Goal: Task Accomplishment & Management: Use online tool/utility

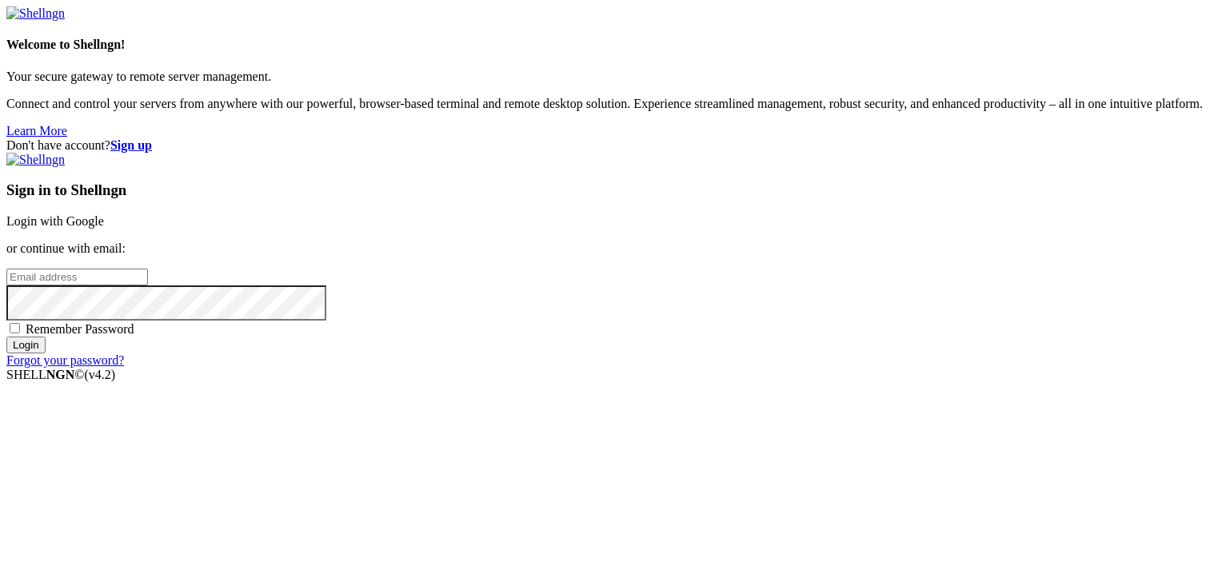
type input "[EMAIL_ADDRESS][PERSON_NAME][DOMAIN_NAME]"
click at [46, 353] on input "Login" at bounding box center [25, 345] width 39 height 17
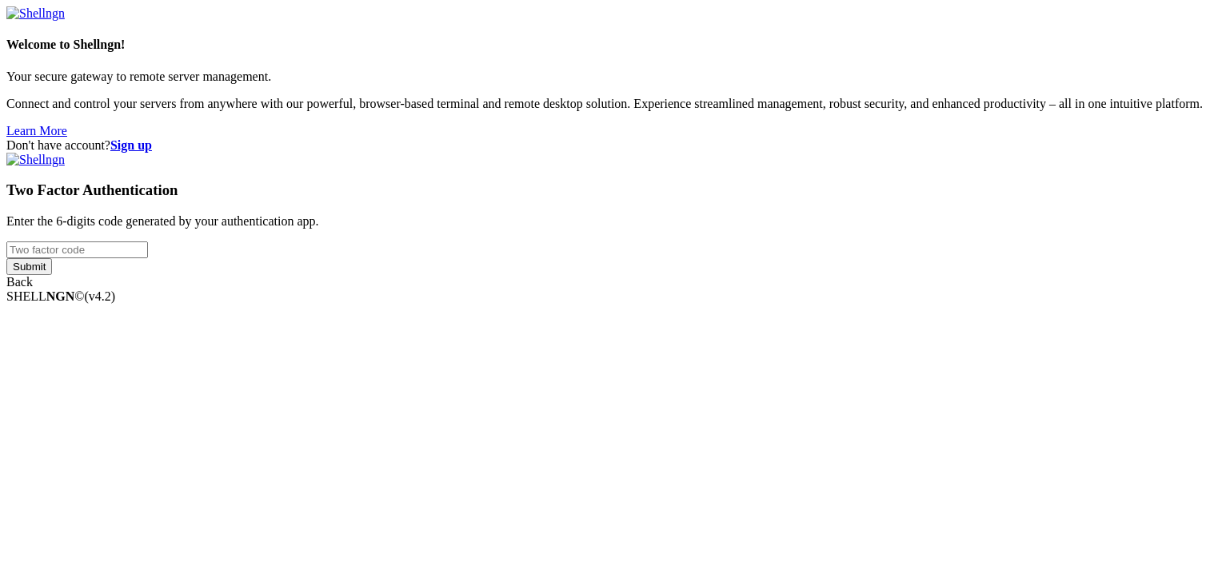
click at [148, 258] on input "number" at bounding box center [76, 249] width 141 height 17
type input "755695"
click at [52, 275] on input "Submit" at bounding box center [29, 266] width 46 height 17
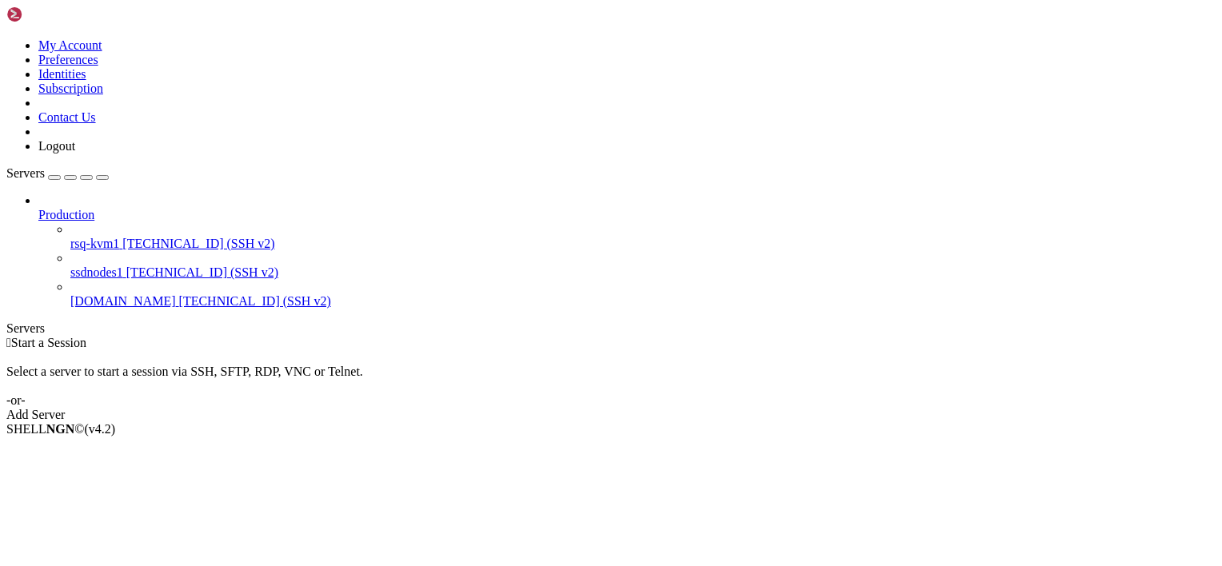
click at [96, 237] on link "rsq-kvm1 [TECHNICAL_ID] (SSH v2)" at bounding box center [642, 244] width 1145 height 14
click at [122, 237] on span "[TECHNICAL_ID] (SSH v2)" at bounding box center [198, 244] width 152 height 14
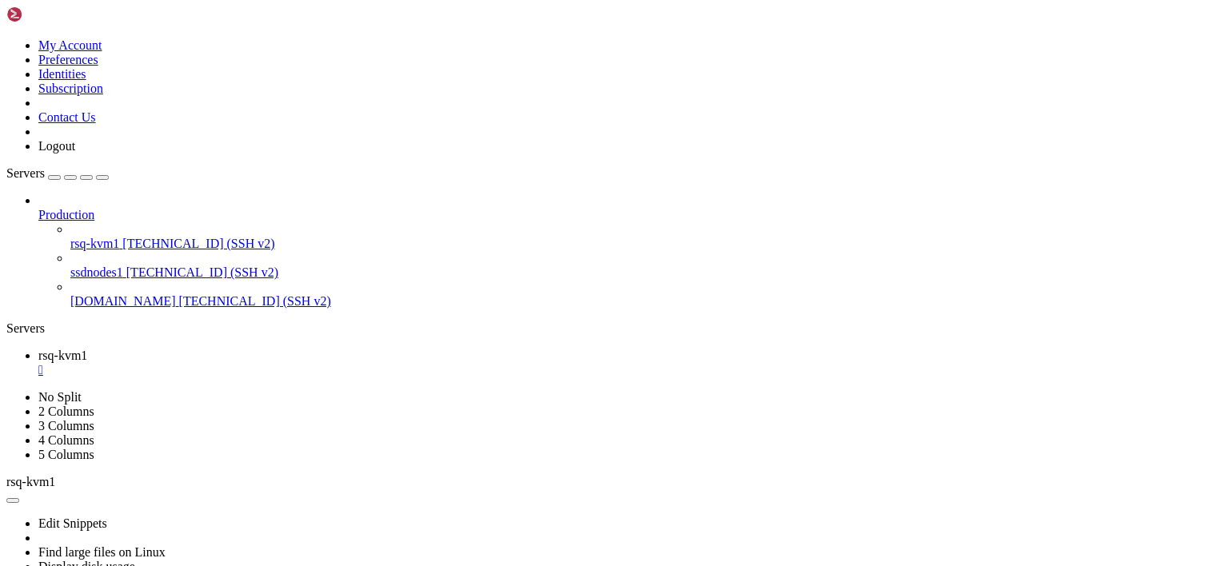
scroll to position [2120, 0]
drag, startPoint x: 13, startPoint y: 778, endPoint x: 525, endPoint y: 1065, distance: 587.3
copy div "debian@rsq-kvm1 : ~ $ grep -E --color "vmx|svm" /proc/cpuinfo bmi1 avx2 smep bm…"
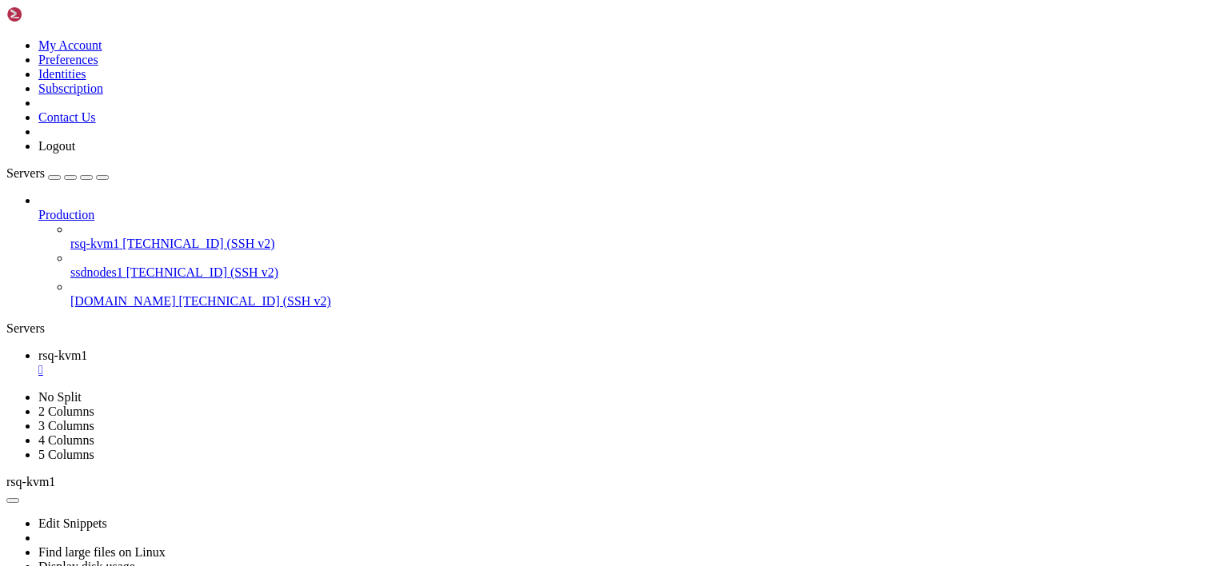
drag, startPoint x: 710, startPoint y: 231, endPoint x: 226, endPoint y: 119, distance: 496.4
drag, startPoint x: 213, startPoint y: 831, endPoint x: 140, endPoint y: 760, distance: 102.3
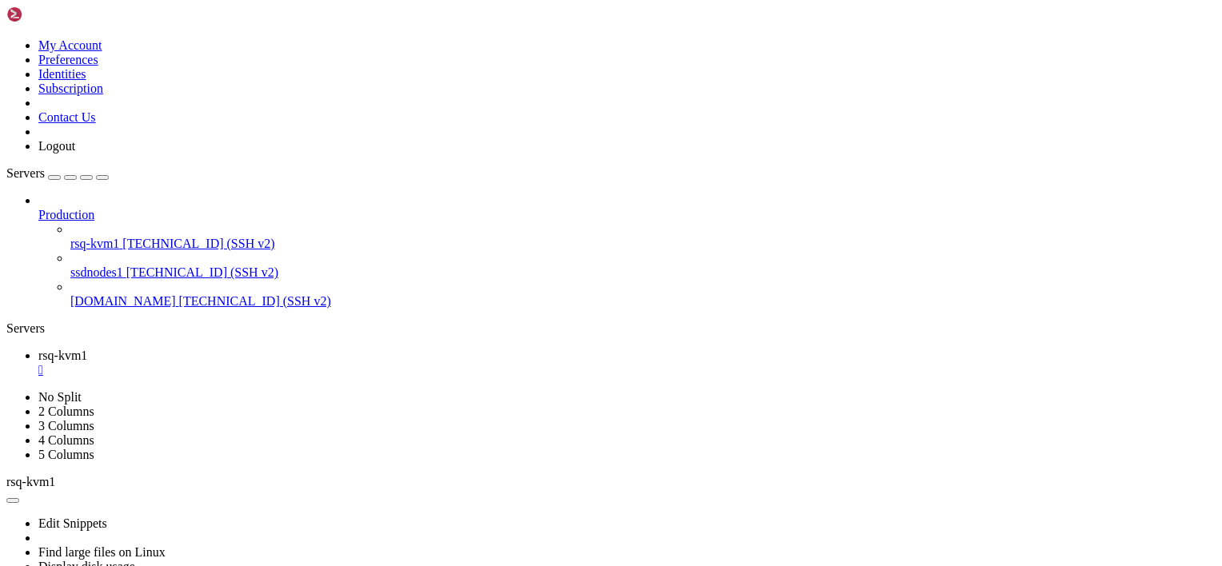
drag, startPoint x: 294, startPoint y: 965, endPoint x: 141, endPoint y: 914, distance: 161.8
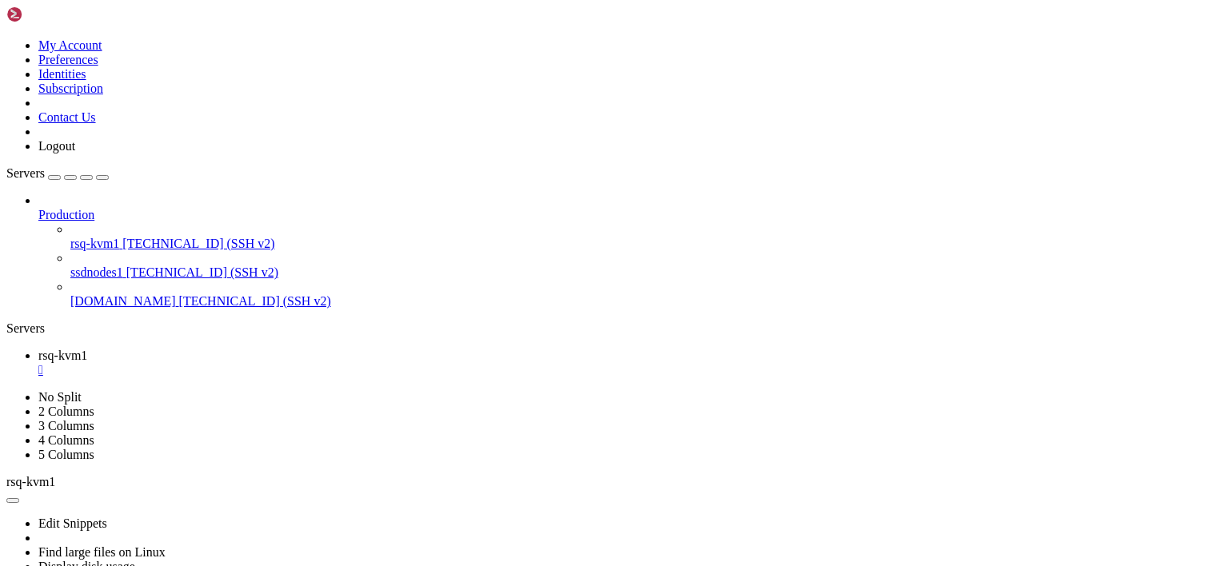
drag, startPoint x: 14, startPoint y: 1013, endPoint x: 252, endPoint y: 1064, distance: 243.7
copy div "debian@rsq-kvm1 : ~ $ lsmod | grep kvm kvm_intel 380928 0 kvm 1146880 1 kvm_int…"
click at [19, 498] on button "button" at bounding box center [12, 500] width 13 height 5
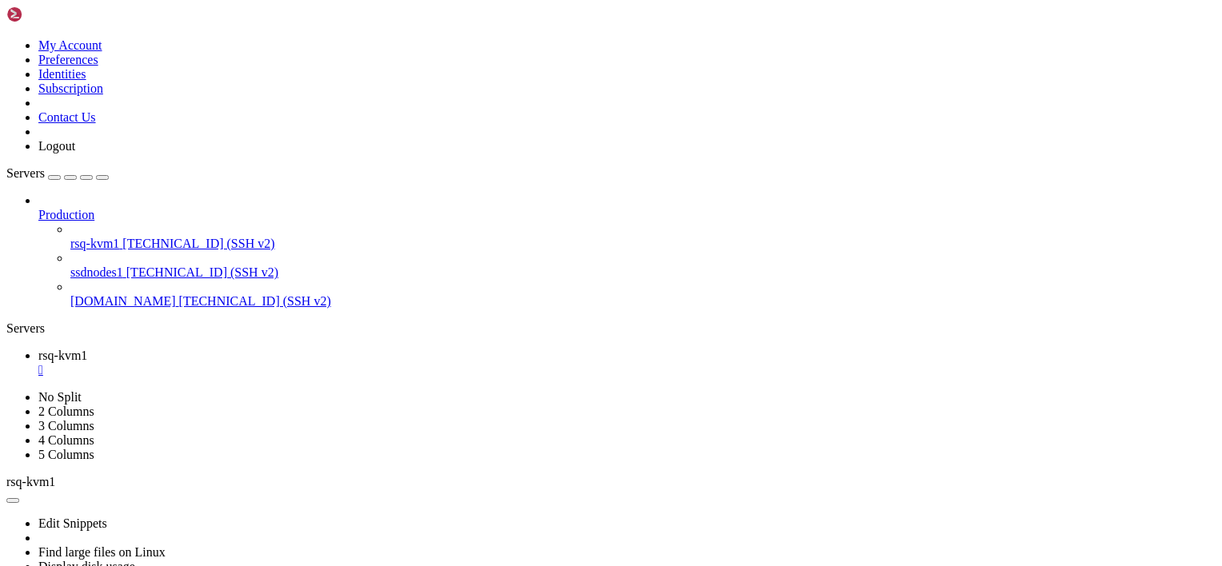
click at [19, 498] on button "button" at bounding box center [12, 500] width 13 height 5
drag, startPoint x: 295, startPoint y: 986, endPoint x: 191, endPoint y: 934, distance: 116.6
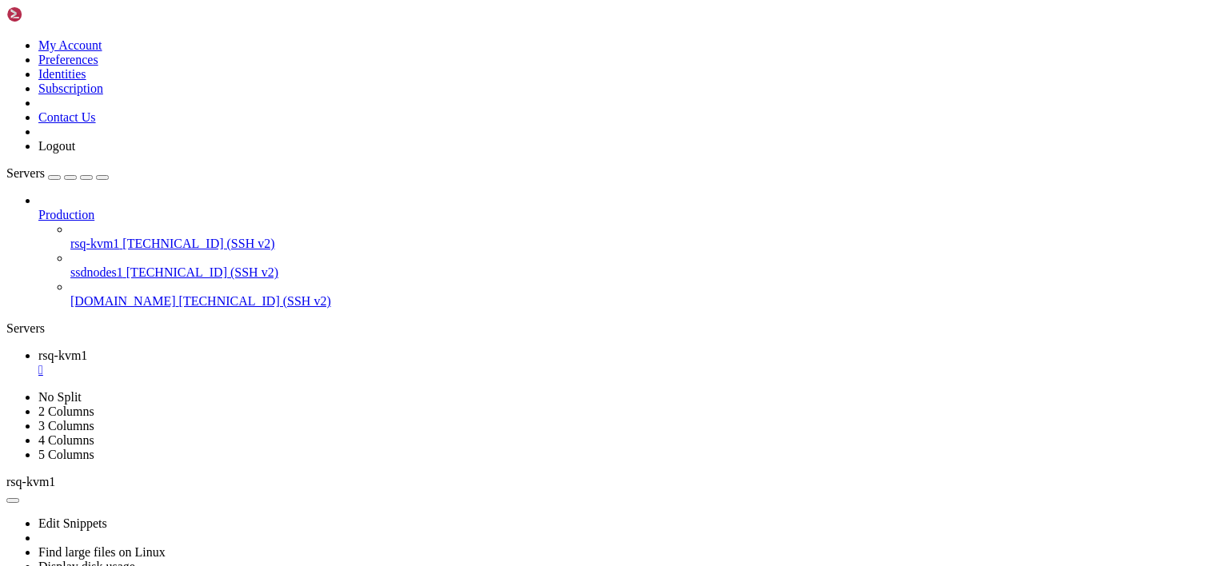
drag, startPoint x: 12, startPoint y: 999, endPoint x: 181, endPoint y: 1029, distance: 172.0
drag, startPoint x: 14, startPoint y: 1001, endPoint x: 219, endPoint y: 1022, distance: 205.8
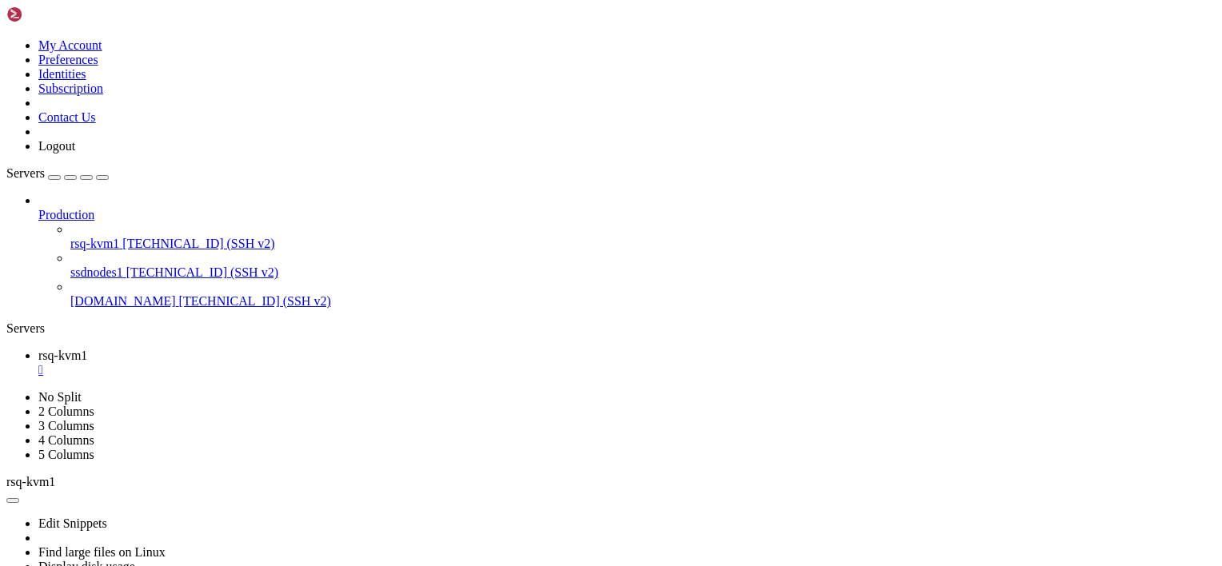
scroll to position [9254, 0]
drag, startPoint x: 14, startPoint y: 1040, endPoint x: 198, endPoint y: 1064, distance: 186.2
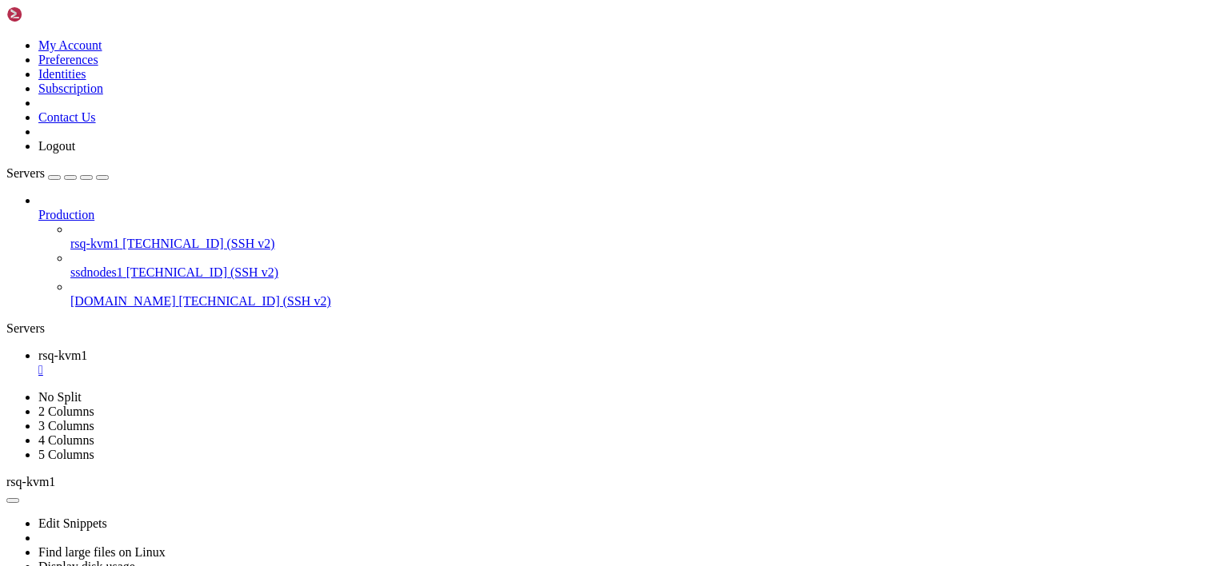
drag, startPoint x: 274, startPoint y: 1055, endPoint x: 194, endPoint y: 963, distance: 121.8
drag, startPoint x: 14, startPoint y: 835, endPoint x: 325, endPoint y: 1065, distance: 387.6
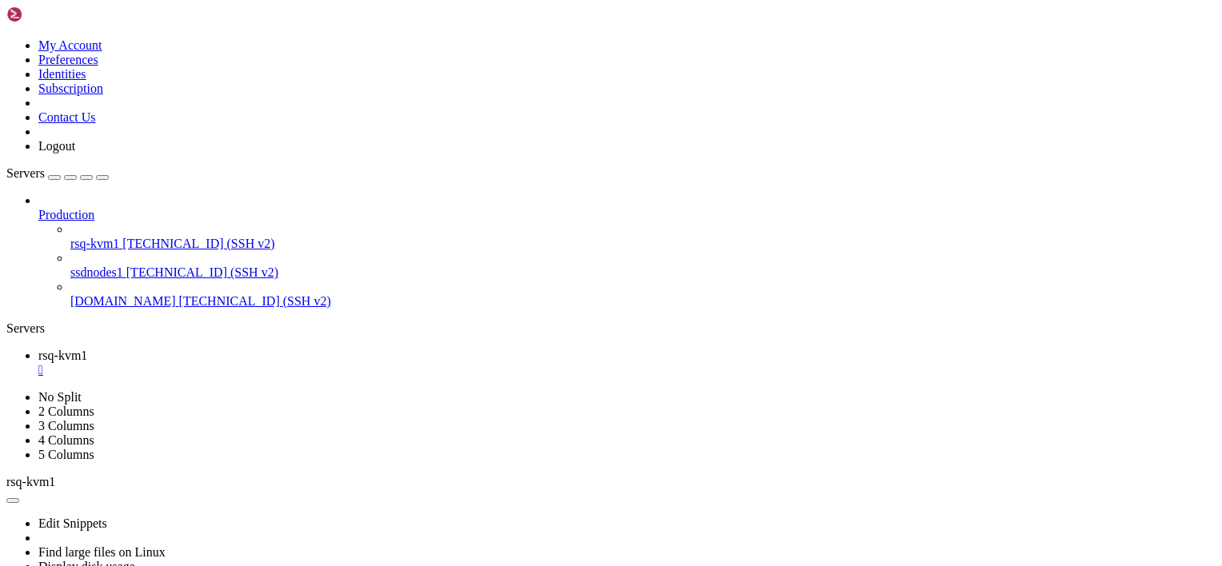
drag, startPoint x: 12, startPoint y: 1038, endPoint x: 337, endPoint y: 1044, distance: 325.4
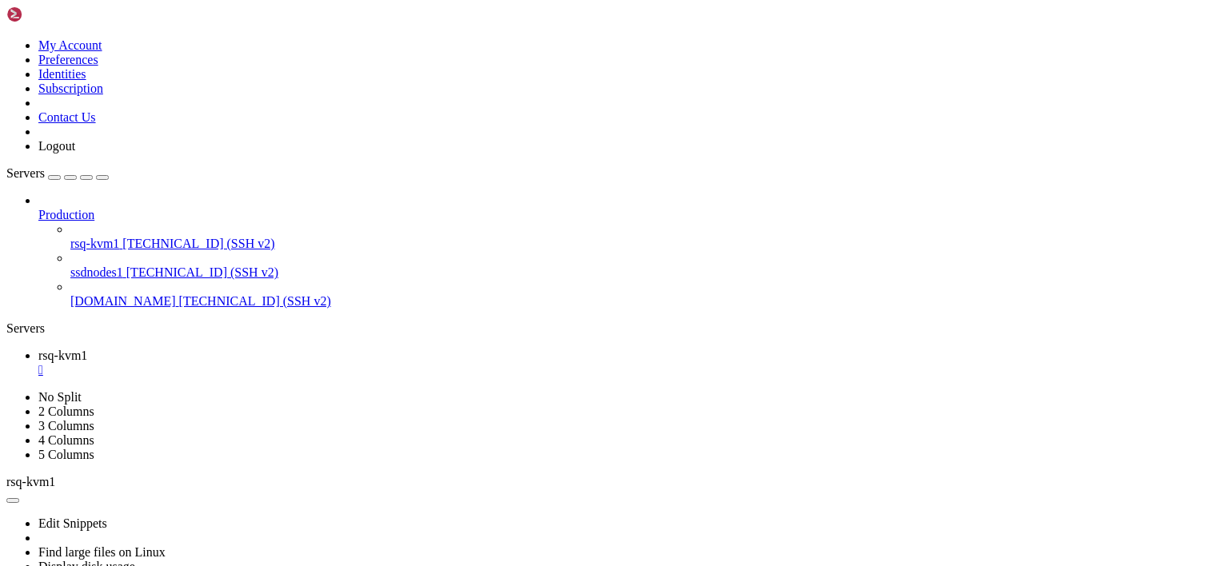
drag, startPoint x: 12, startPoint y: 1035, endPoint x: 161, endPoint y: 1029, distance: 148.8
drag, startPoint x: 12, startPoint y: 1038, endPoint x: 95, endPoint y: 1014, distance: 86.8
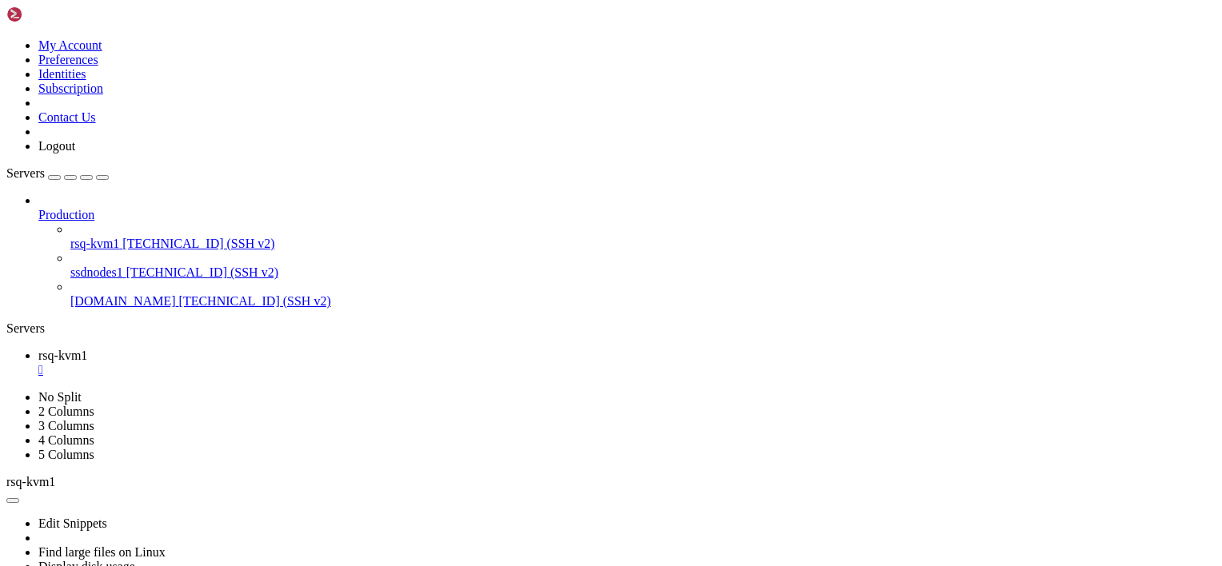
drag, startPoint x: 18, startPoint y: 1038, endPoint x: 388, endPoint y: 1070, distance: 370.7
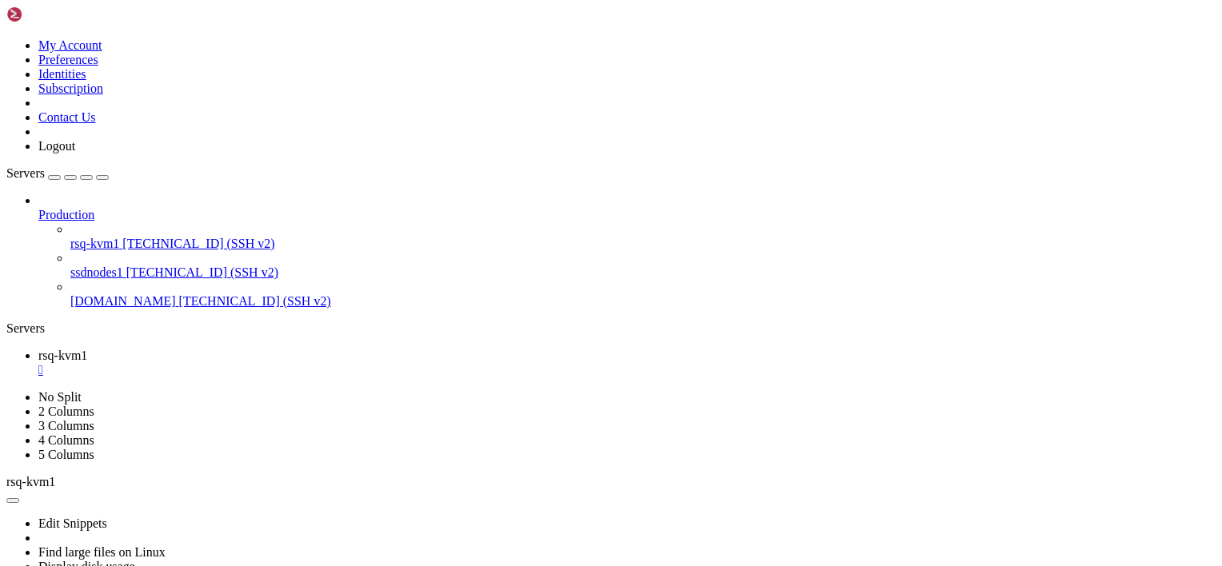
drag, startPoint x: 220, startPoint y: 989, endPoint x: 57, endPoint y: 1032, distance: 168.7
drag, startPoint x: 9, startPoint y: 1041, endPoint x: 129, endPoint y: 1051, distance: 120.4
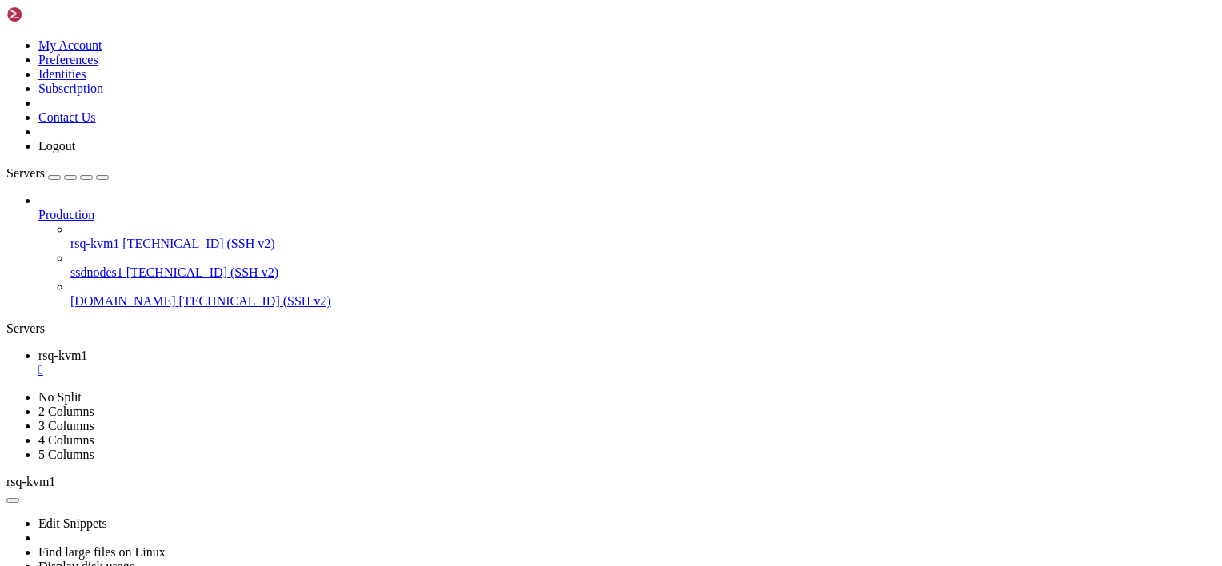
drag, startPoint x: 15, startPoint y: 1038, endPoint x: 134, endPoint y: 1064, distance: 121.8
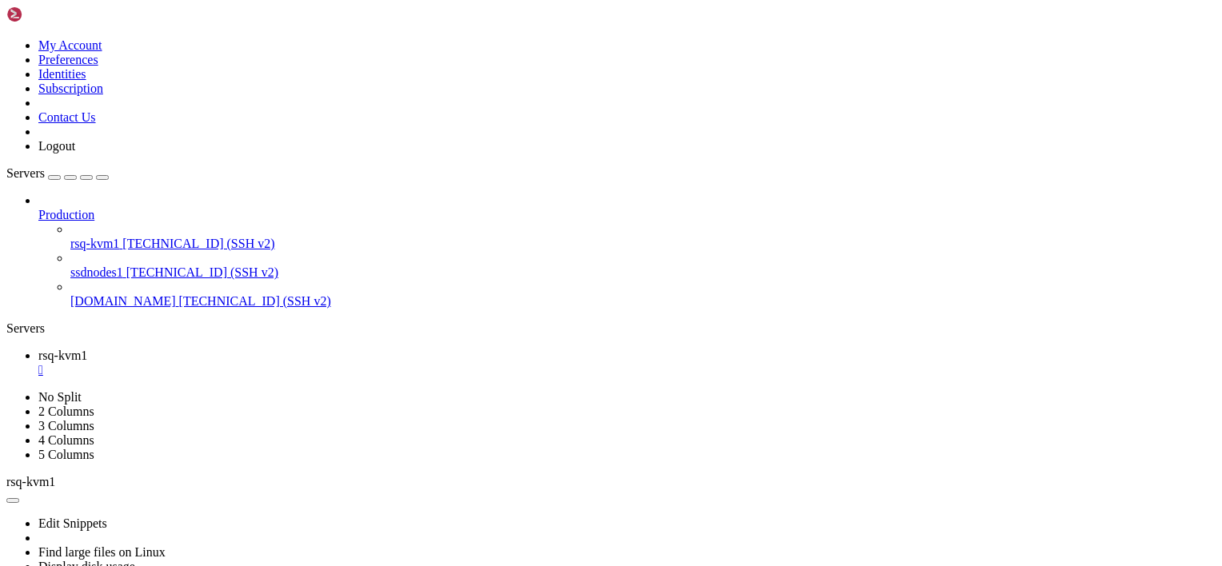
drag, startPoint x: 201, startPoint y: 1061, endPoint x: 101, endPoint y: 1010, distance: 111.9
drag, startPoint x: 12, startPoint y: 783, endPoint x: 168, endPoint y: 936, distance: 218.8
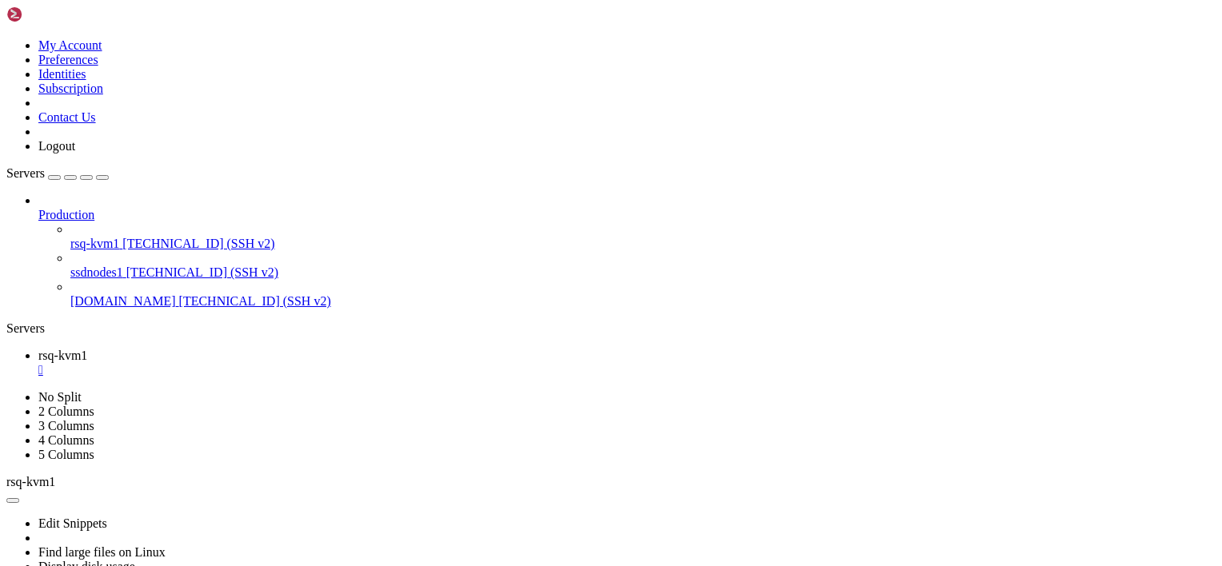
drag, startPoint x: 14, startPoint y: 779, endPoint x: 197, endPoint y: 1068, distance: 342.2
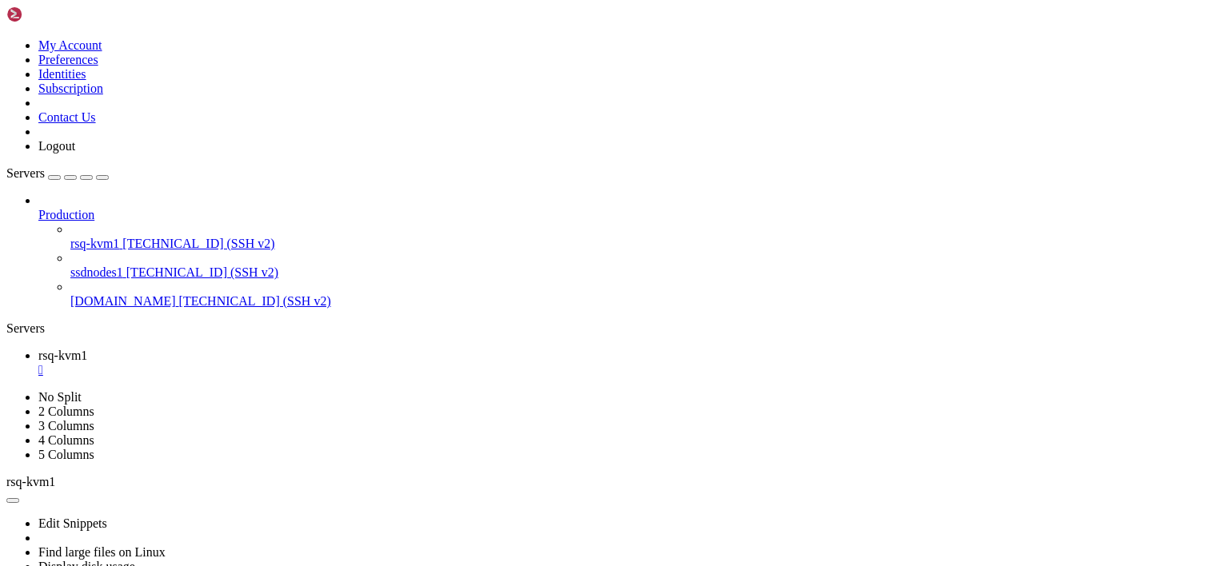
drag, startPoint x: 12, startPoint y: 972, endPoint x: 167, endPoint y: 1080, distance: 188.9
drag, startPoint x: 321, startPoint y: 1014, endPoint x: 194, endPoint y: 880, distance: 184.3
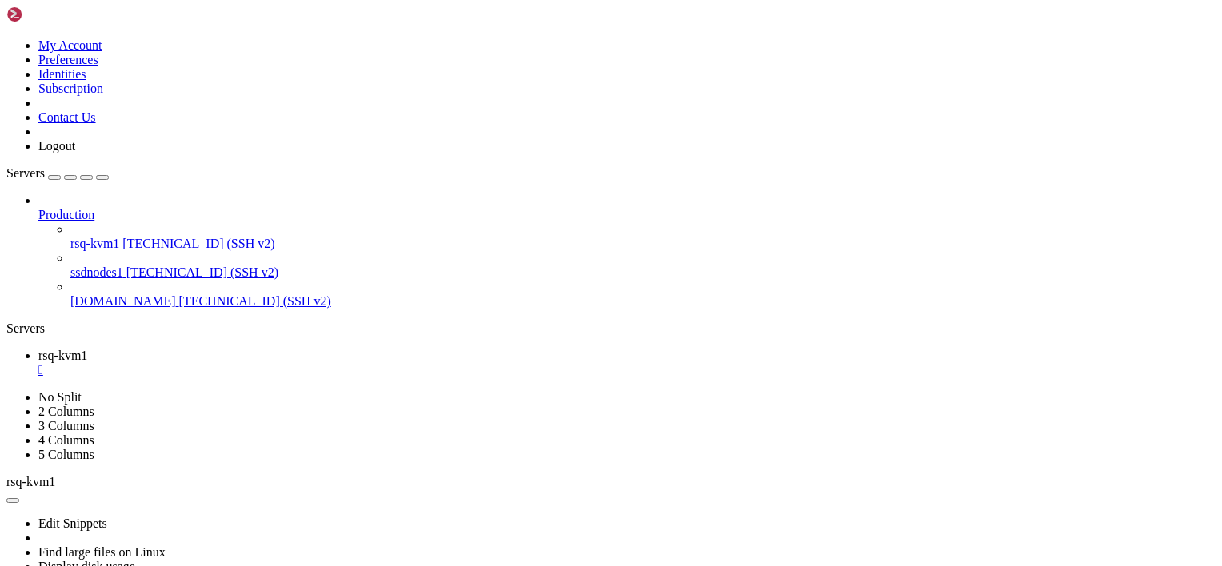
drag, startPoint x: 196, startPoint y: 1025, endPoint x: 102, endPoint y: 883, distance: 170.7
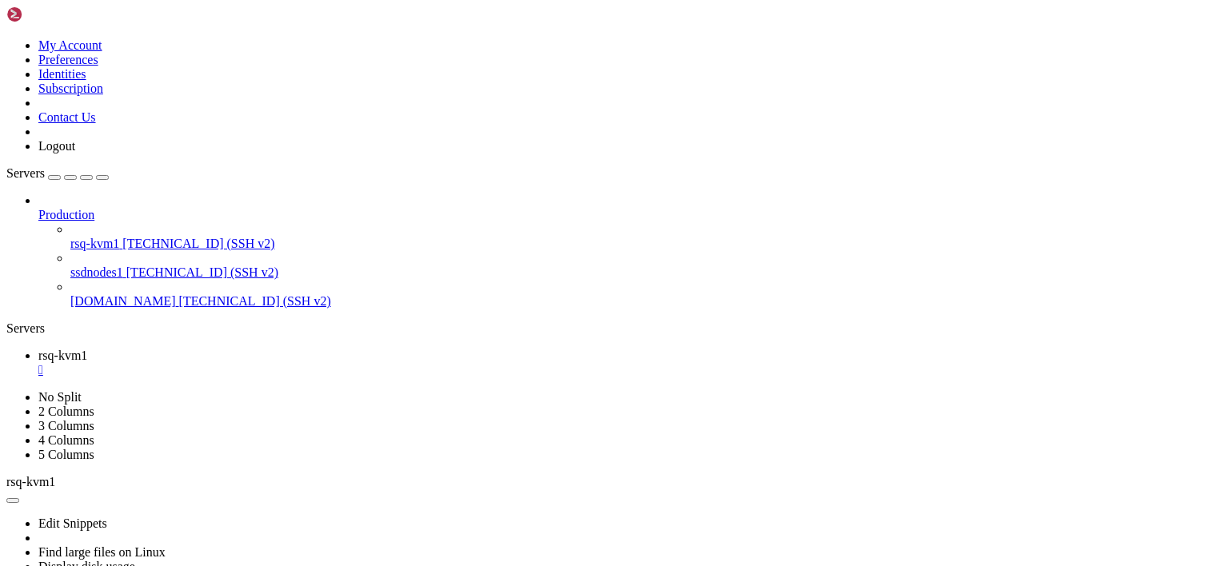
drag, startPoint x: 221, startPoint y: 1041, endPoint x: 100, endPoint y: 1011, distance: 124.3
drag, startPoint x: 9, startPoint y: 1034, endPoint x: 261, endPoint y: 1054, distance: 253.4
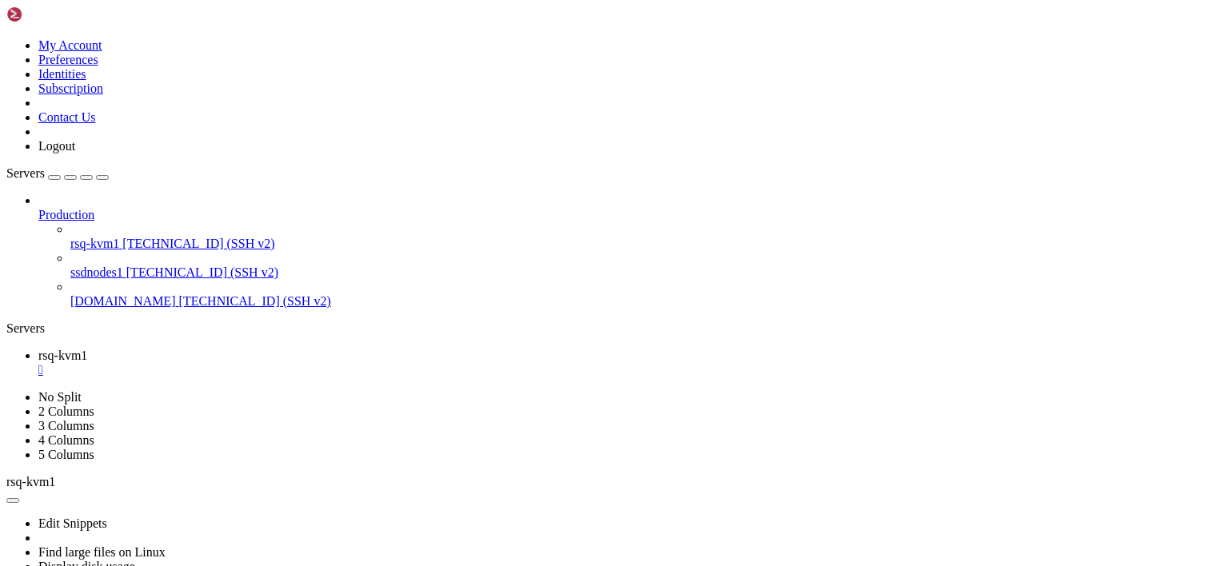
drag, startPoint x: 14, startPoint y: 1037, endPoint x: 292, endPoint y: 1069, distance: 280.0
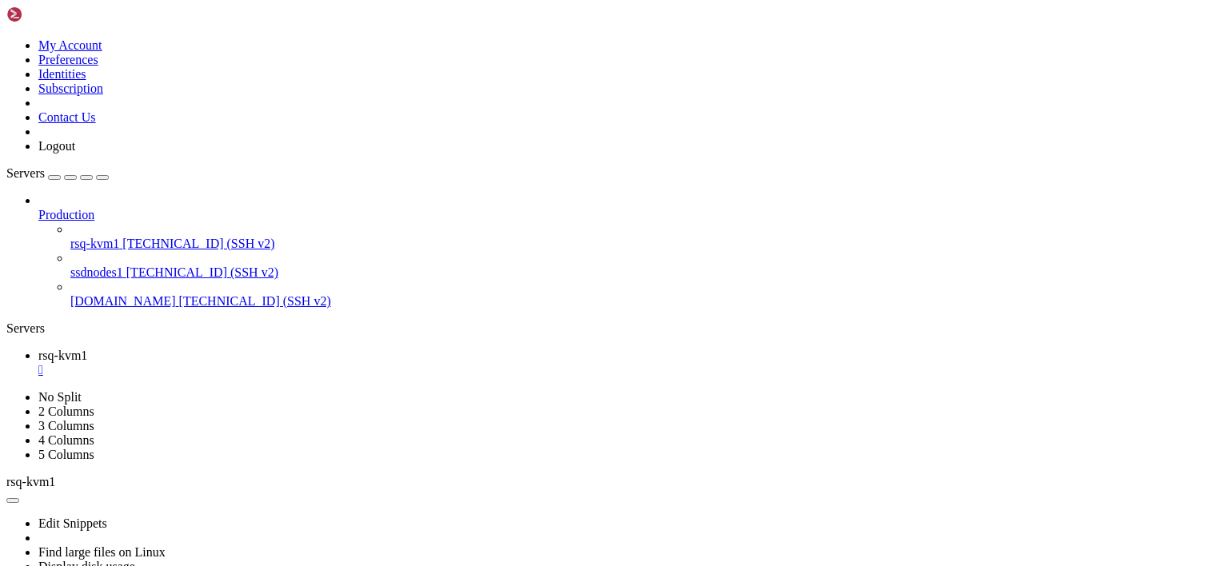
drag, startPoint x: 266, startPoint y: 971, endPoint x: 171, endPoint y: 966, distance: 95.3
drag, startPoint x: 175, startPoint y: 1018, endPoint x: 46, endPoint y: 907, distance: 170.1
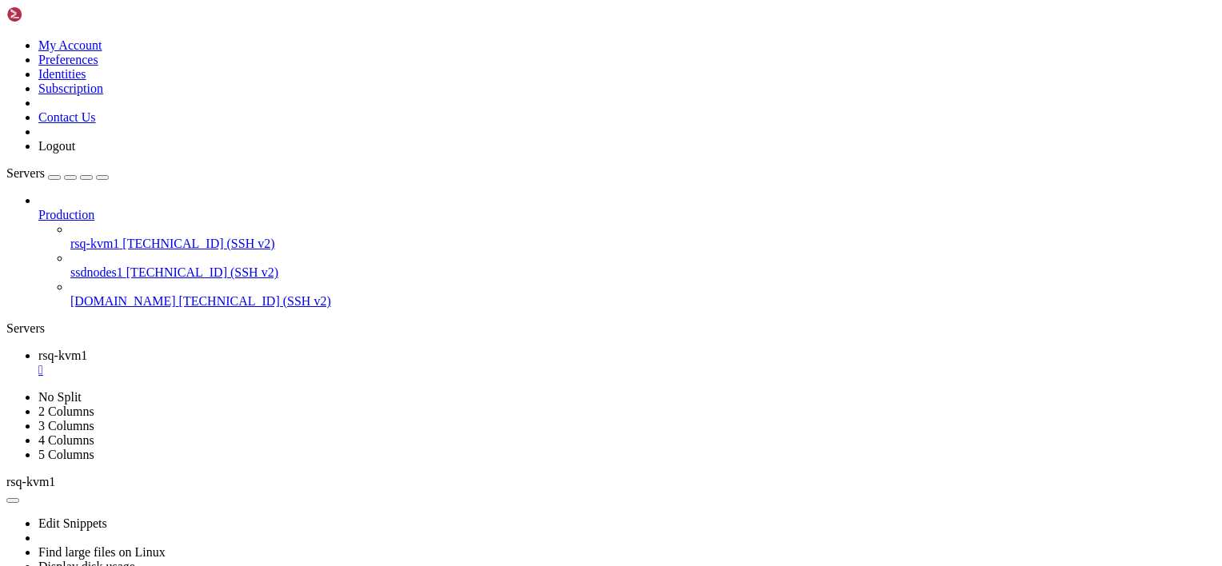
scroll to position [13482, 0]
drag, startPoint x: 10, startPoint y: 1026, endPoint x: 197, endPoint y: 1062, distance: 190.6
drag, startPoint x: 14, startPoint y: 1026, endPoint x: 445, endPoint y: 1066, distance: 433.5
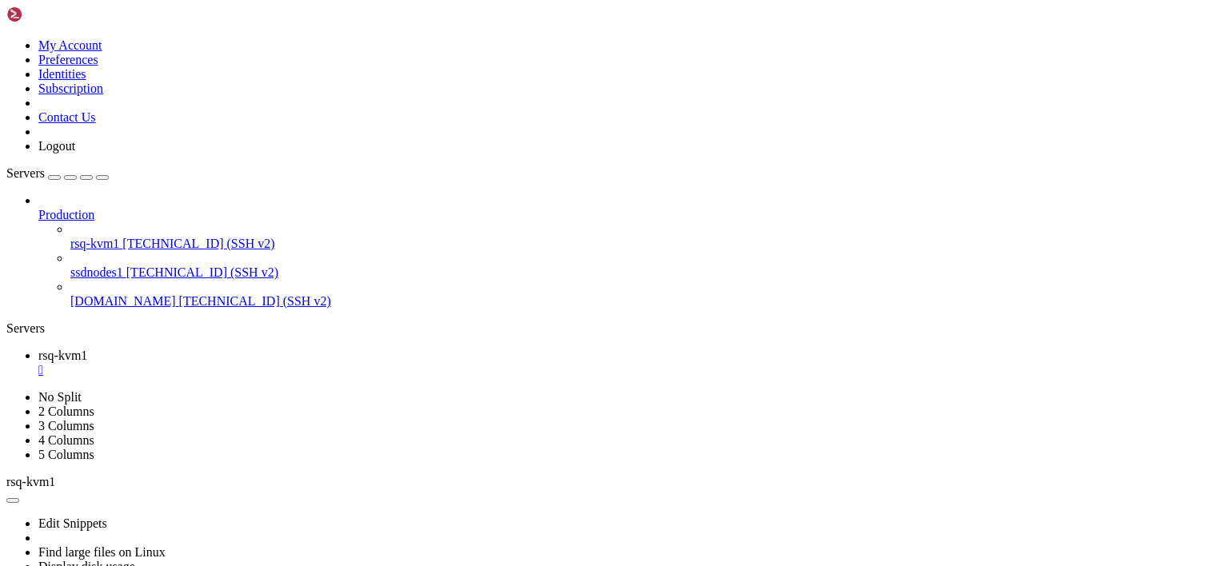
drag, startPoint x: 14, startPoint y: 1039, endPoint x: 393, endPoint y: 1060, distance: 379.5
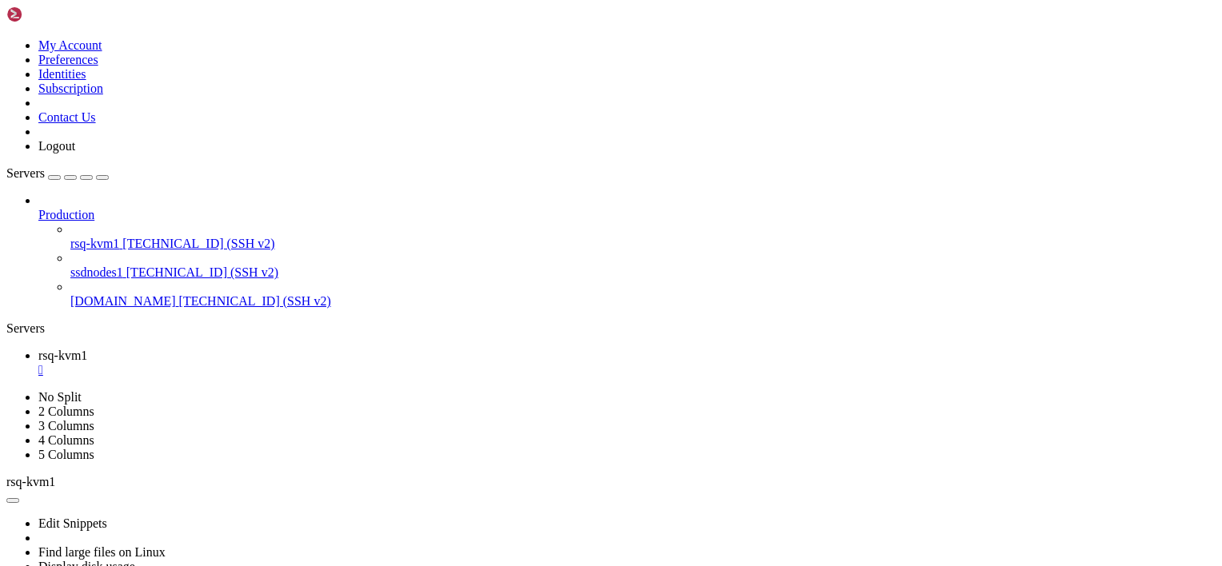
drag, startPoint x: 325, startPoint y: 941, endPoint x: 213, endPoint y: 992, distance: 123.1
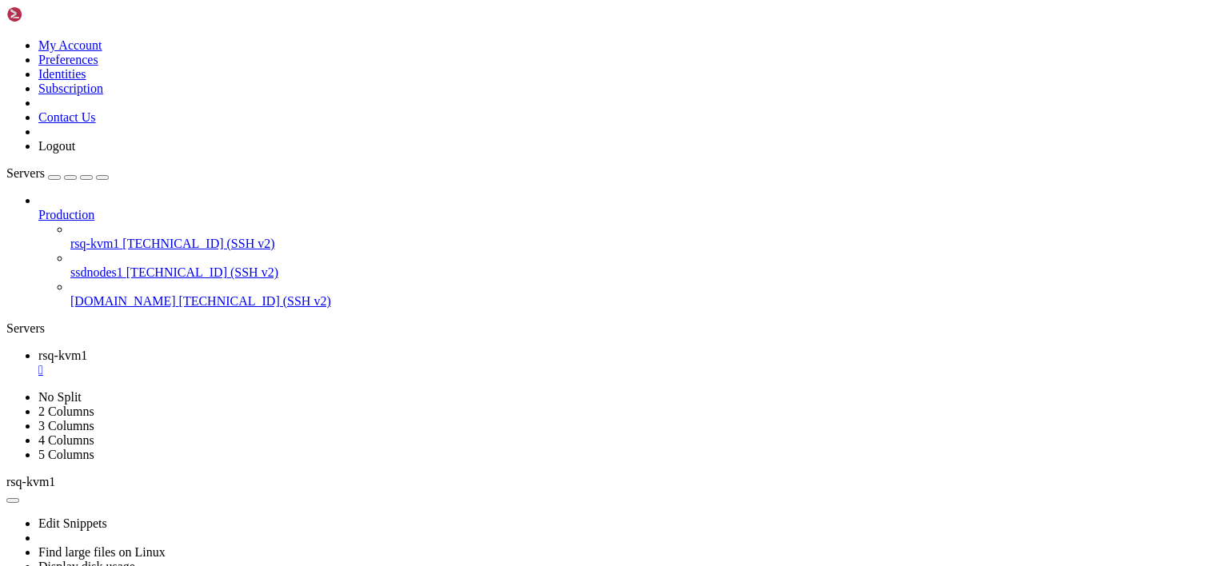
drag, startPoint x: 15, startPoint y: 1010, endPoint x: 141, endPoint y: 1081, distance: 143.9
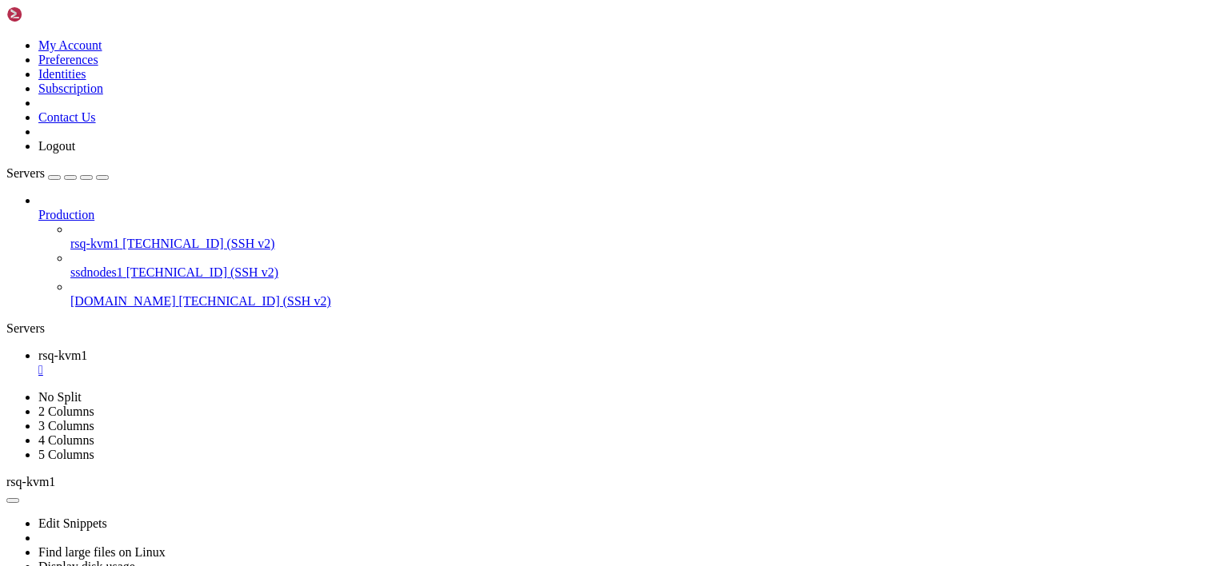
drag, startPoint x: 271, startPoint y: 974, endPoint x: 132, endPoint y: 930, distance: 145.9
drag, startPoint x: 157, startPoint y: 951, endPoint x: 67, endPoint y: 870, distance: 121.1
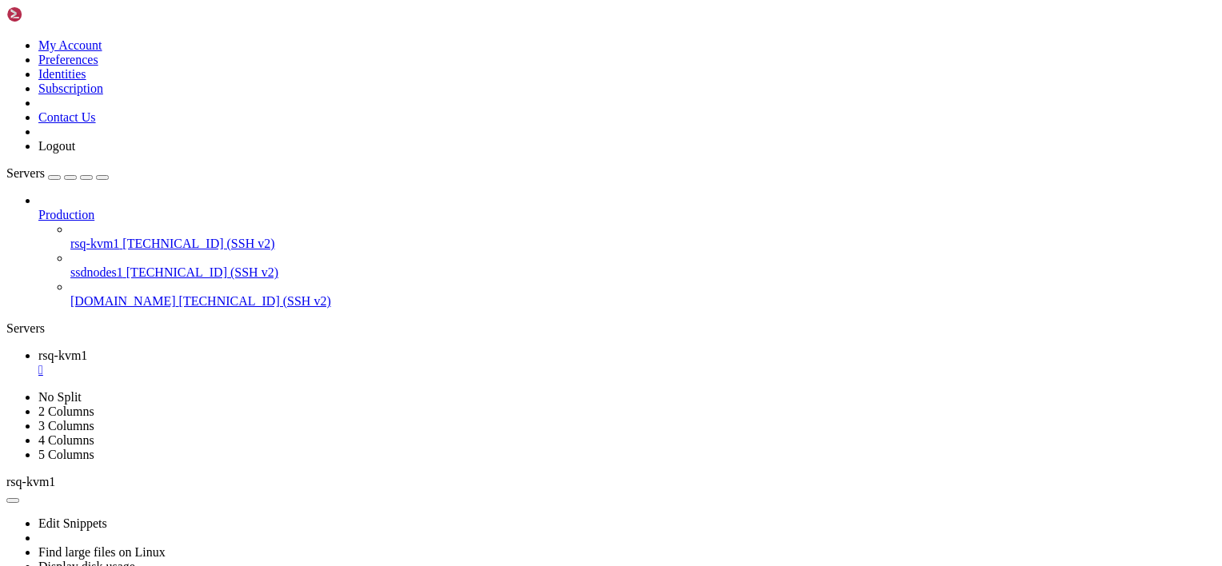
scroll to position [13672, 0]
drag, startPoint x: 188, startPoint y: 879, endPoint x: 95, endPoint y: 965, distance: 126.2
drag, startPoint x: 255, startPoint y: 991, endPoint x: 134, endPoint y: 935, distance: 133.1
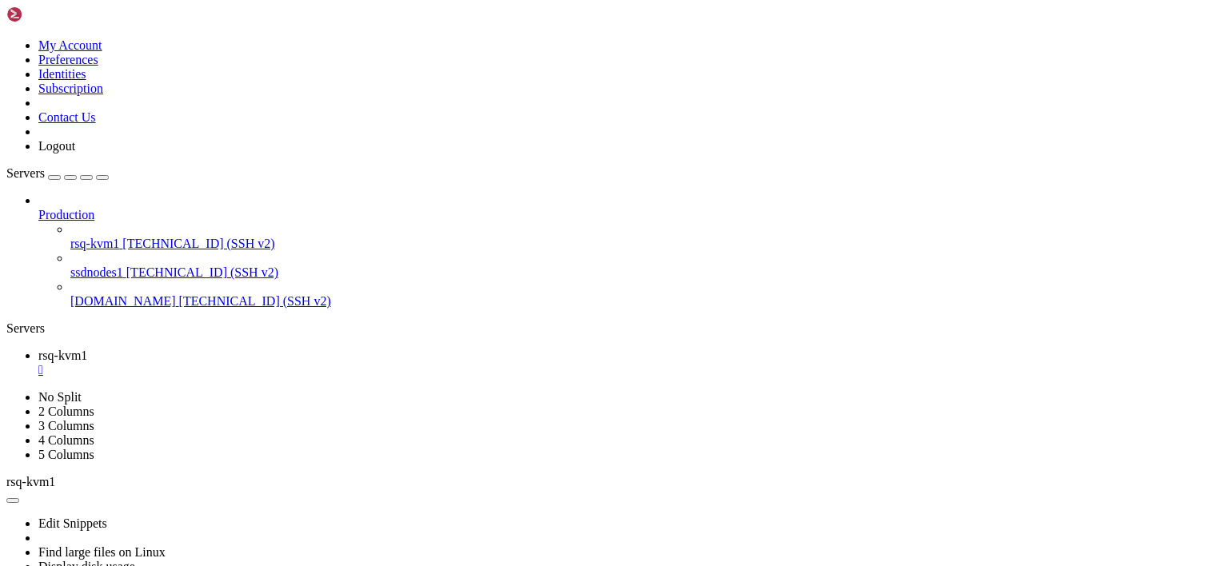
drag, startPoint x: 163, startPoint y: 956, endPoint x: 79, endPoint y: 943, distance: 85.0
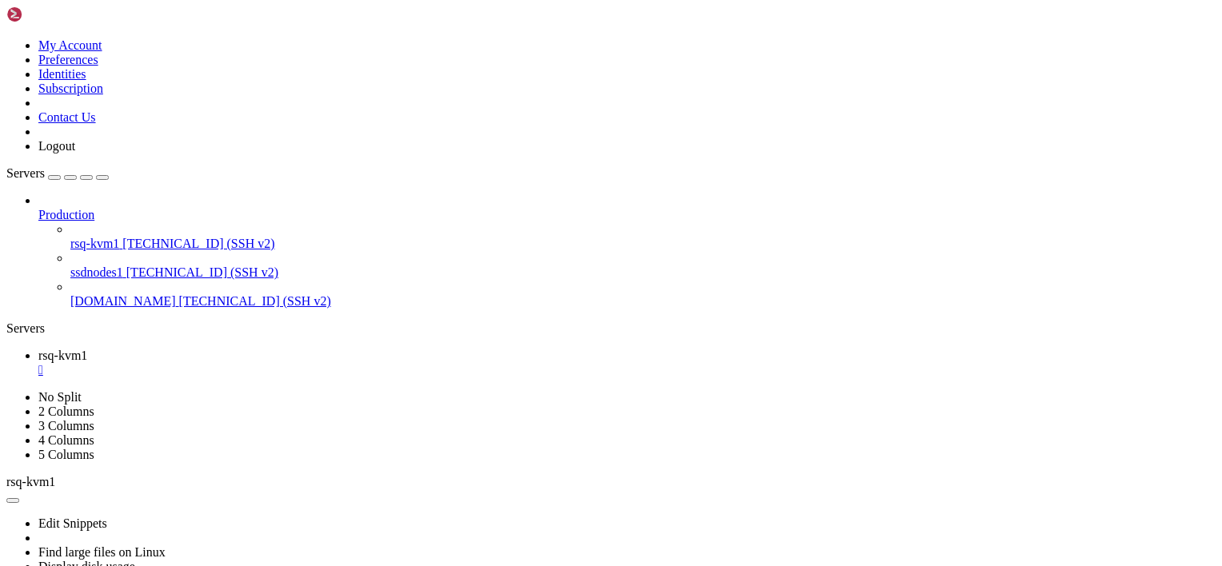
drag, startPoint x: 234, startPoint y: 895, endPoint x: 119, endPoint y: 904, distance: 115.5
drag, startPoint x: 153, startPoint y: 896, endPoint x: 98, endPoint y: 872, distance: 60.1
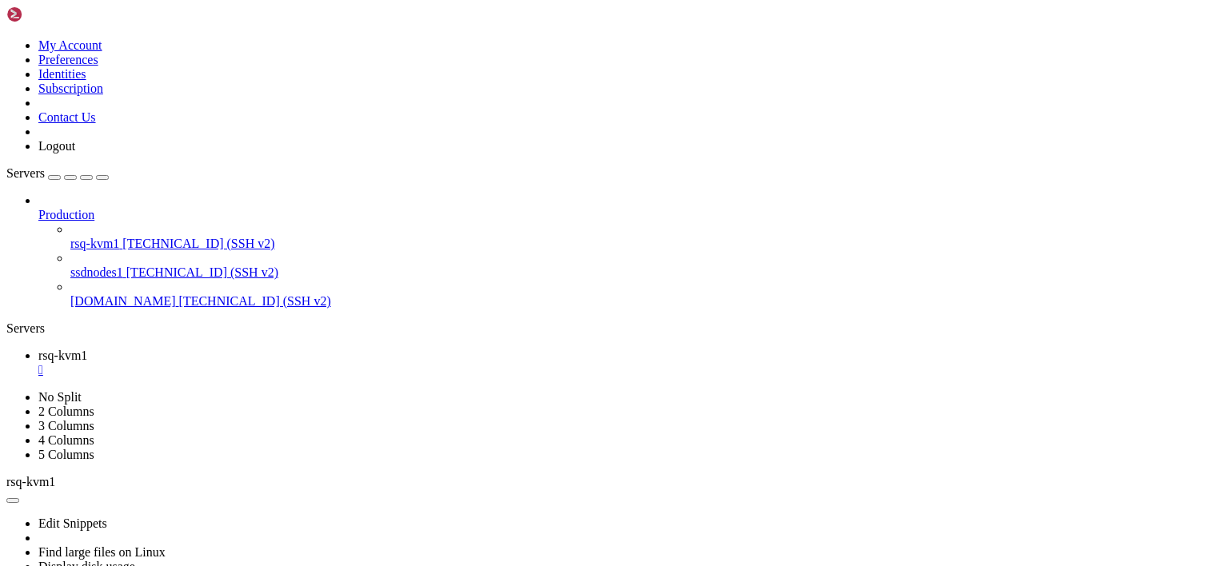
scroll to position [14745, 0]
drag, startPoint x: 15, startPoint y: 781, endPoint x: 517, endPoint y: 1053, distance: 570.9
